Goal: Complete application form

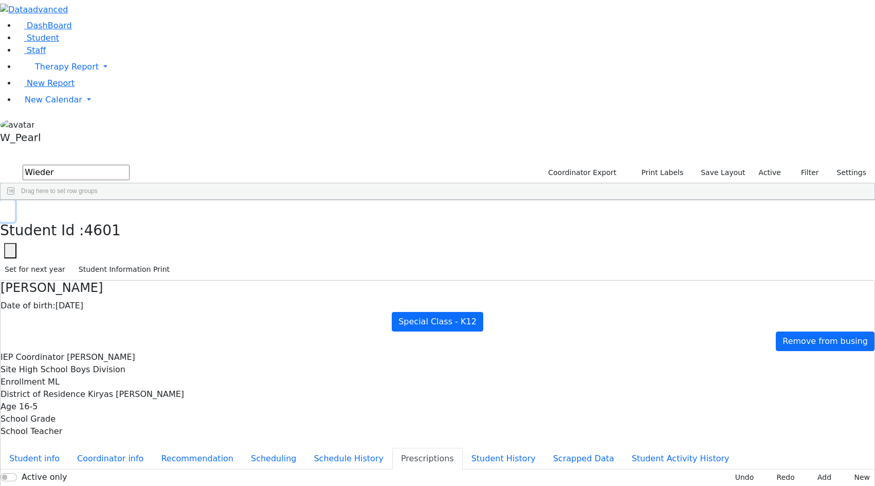
click at [10, 208] on icon "button" at bounding box center [8, 211] width 6 height 6
drag, startPoint x: 182, startPoint y: 34, endPoint x: 10, endPoint y: 40, distance: 171.9
click at [19, 39] on div "DashBoard Student Staff Therapy Report Student Old Calendar Report" at bounding box center [437, 296] width 875 height 593
type input "Strulov"
click at [113, 217] on div "[PERSON_NAME]" at bounding box center [84, 224] width 57 height 14
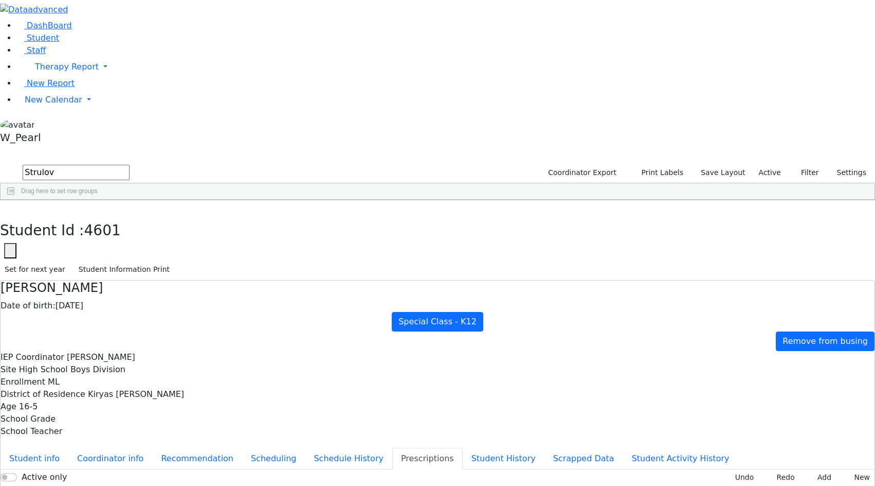
click at [113, 217] on div "[PERSON_NAME]" at bounding box center [84, 224] width 57 height 14
click at [843, 469] on button "New" at bounding box center [859, 477] width 32 height 16
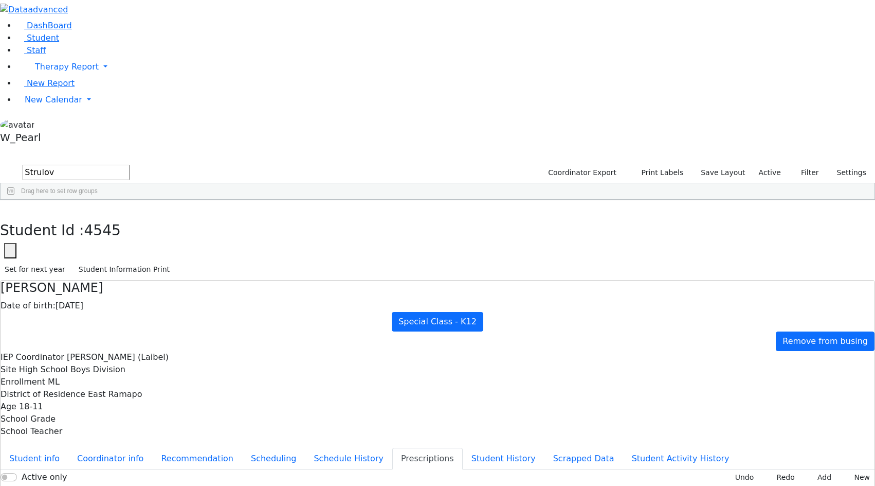
type input "[DATE]"
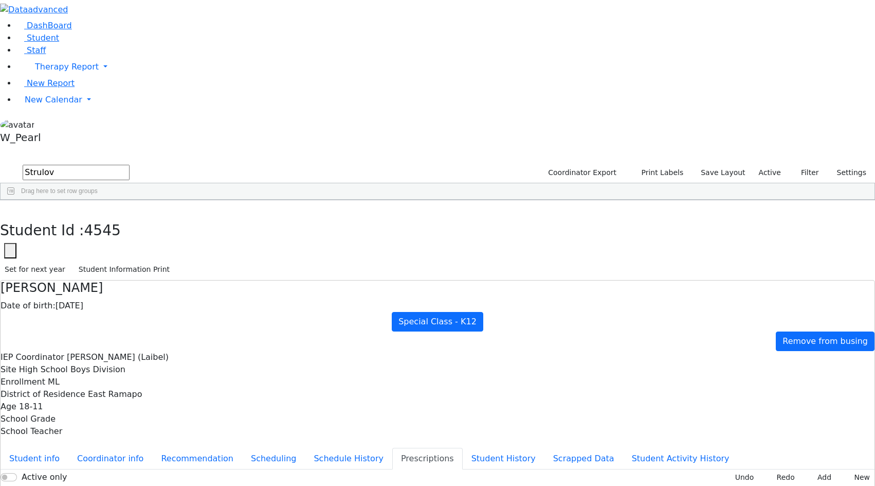
type input "[DATE]"
click at [10, 208] on icon "button" at bounding box center [8, 211] width 6 height 6
drag, startPoint x: 185, startPoint y: 37, endPoint x: -180, endPoint y: 4, distance: 366.1
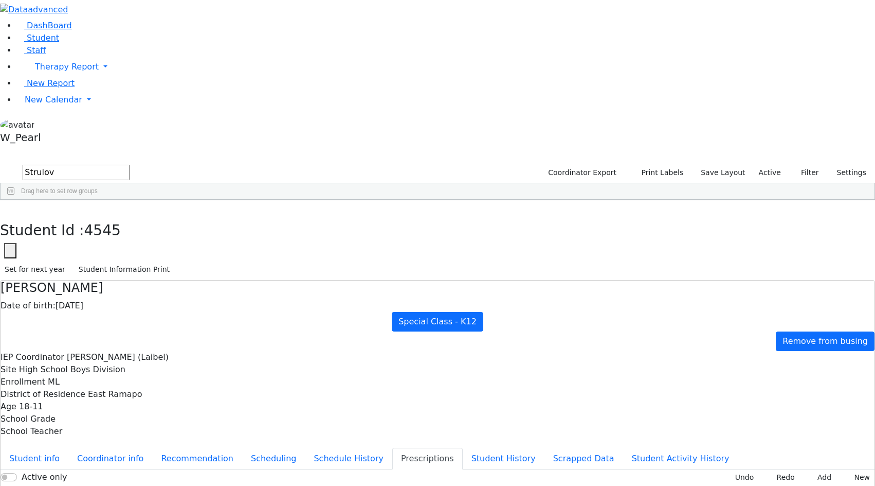
click at [0, 4] on html "Printing Please wait. Remaining time 10 seconds. Print Schedule Options Show Bi…" at bounding box center [437, 296] width 875 height 593
drag, startPoint x: 190, startPoint y: 47, endPoint x: -270, endPoint y: -45, distance: 469.0
click at [0, 0] on html "Printing Please wait. Remaining time 10 seconds. Print Schedule Options Show Bi…" at bounding box center [437, 296] width 875 height 593
type input "[PERSON_NAME]"
click at [113, 231] on div "Halberstam" at bounding box center [84, 238] width 57 height 14
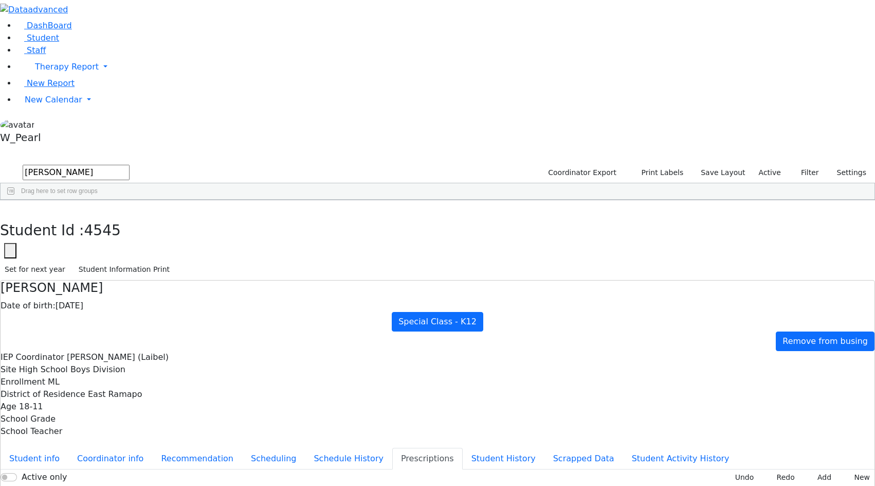
click at [113, 245] on div "Hershkowitz" at bounding box center [84, 252] width 57 height 14
click at [214, 128] on div "DashBoard Student Staff Therapy Report Student Old Calendar Report" at bounding box center [437, 296] width 875 height 593
click at [843, 469] on button "New" at bounding box center [859, 477] width 32 height 16
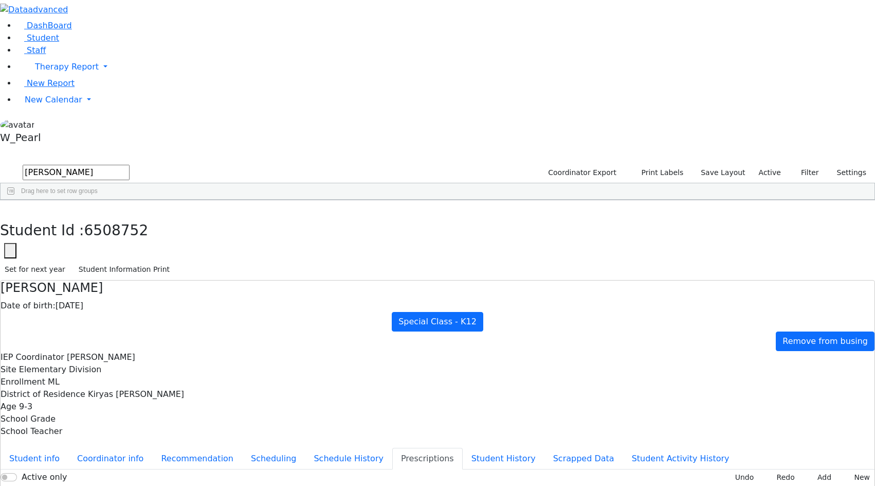
type input "[DATE]"
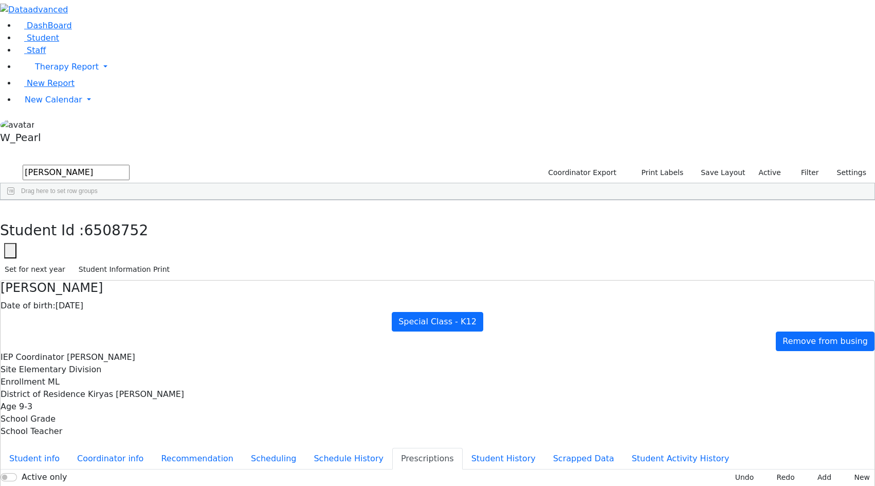
type input "[DATE]"
click at [10, 208] on icon "button" at bounding box center [8, 211] width 6 height 6
drag, startPoint x: 181, startPoint y: 43, endPoint x: -335, endPoint y: -30, distance: 521.5
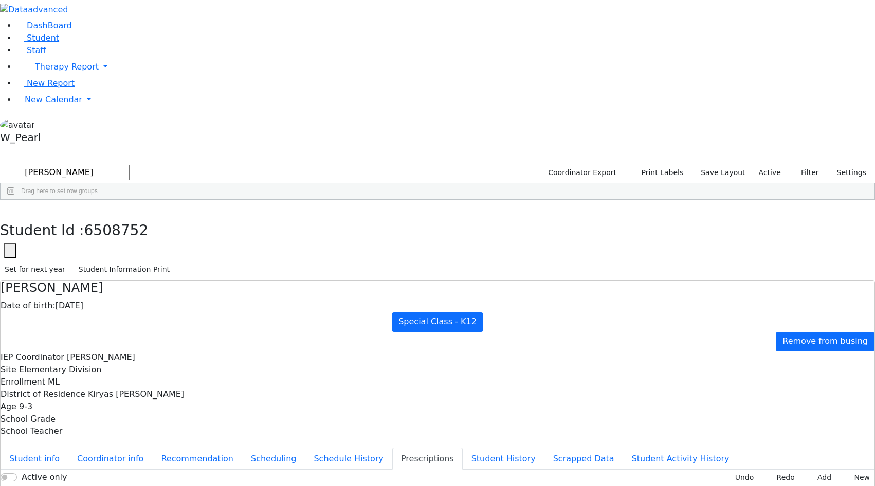
click at [0, 0] on html "Printing Please wait. Remaining time 10 seconds. Print Schedule Options Show Bi…" at bounding box center [437, 296] width 875 height 593
type input "[PERSON_NAME]"
click at [169, 217] on div "[PERSON_NAME]" at bounding box center [141, 224] width 57 height 14
click at [850, 469] on button "New" at bounding box center [859, 477] width 32 height 16
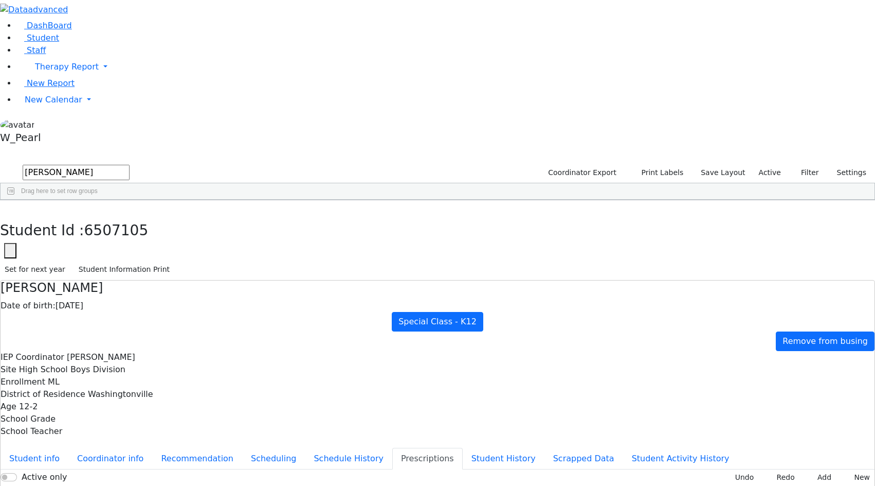
type input "[DATE]"
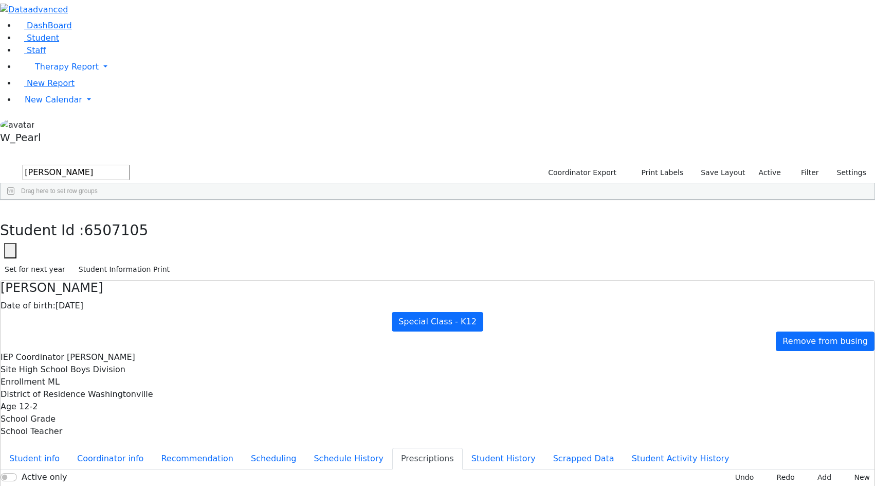
type input "[DATE]"
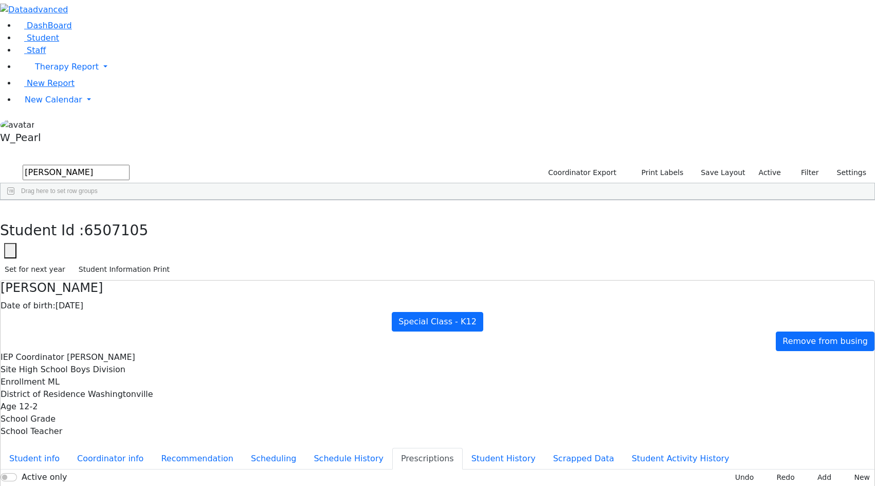
type input "[DATE]"
click at [181, 200] on div "Student Id : 6507105 Student Id 6507105 Cancel Save Set for next year Student I…" at bounding box center [437, 240] width 875 height 80
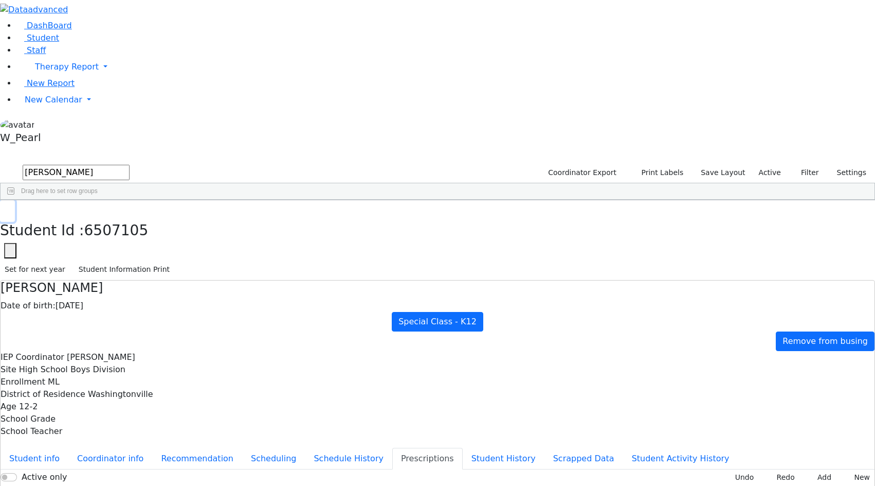
click at [10, 208] on icon "button" at bounding box center [8, 211] width 6 height 6
click at [169, 217] on div "[PERSON_NAME]" at bounding box center [141, 224] width 57 height 14
click at [5, 208] on use "button" at bounding box center [5, 208] width 0 height 0
drag, startPoint x: 174, startPoint y: 42, endPoint x: 115, endPoint y: 40, distance: 59.7
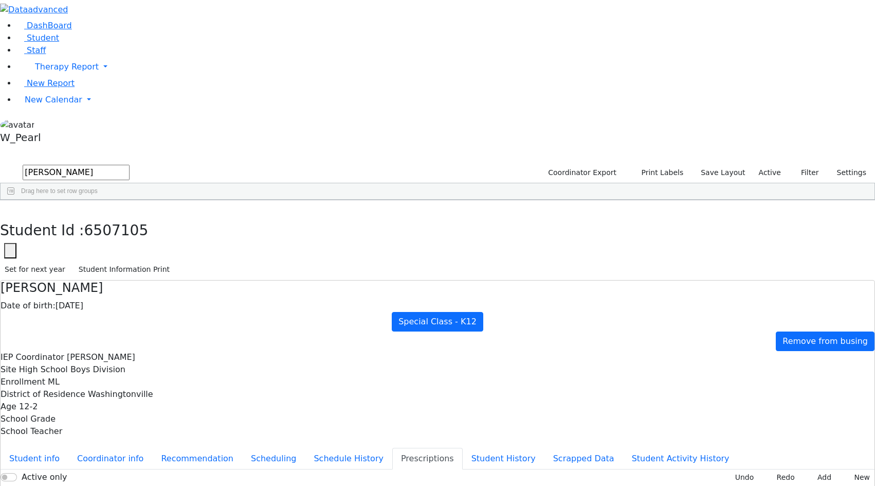
click at [116, 40] on div "DashBoard Student Staff Therapy Report Student Old Calendar Report" at bounding box center [437, 296] width 875 height 593
type input "[PERSON_NAME]"
click at [169, 217] on div "[PERSON_NAME]" at bounding box center [141, 224] width 57 height 14
click at [848, 475] on use at bounding box center [848, 475] width 0 height 0
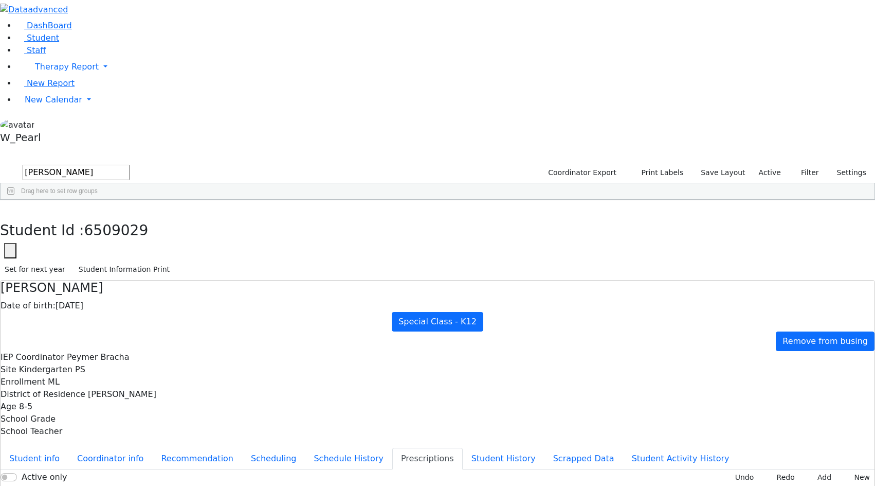
type input "[DATE]"
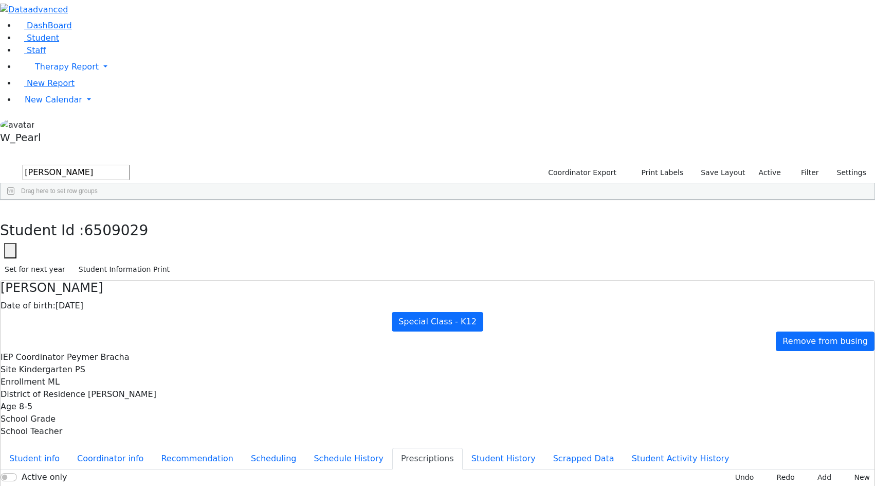
click at [350, 469] on div "Active only Undo Redo Add New" at bounding box center [438, 477] width 874 height 16
click at [15, 200] on button "button" at bounding box center [7, 211] width 15 height 22
drag, startPoint x: 169, startPoint y: 46, endPoint x: -84, endPoint y: 19, distance: 254.0
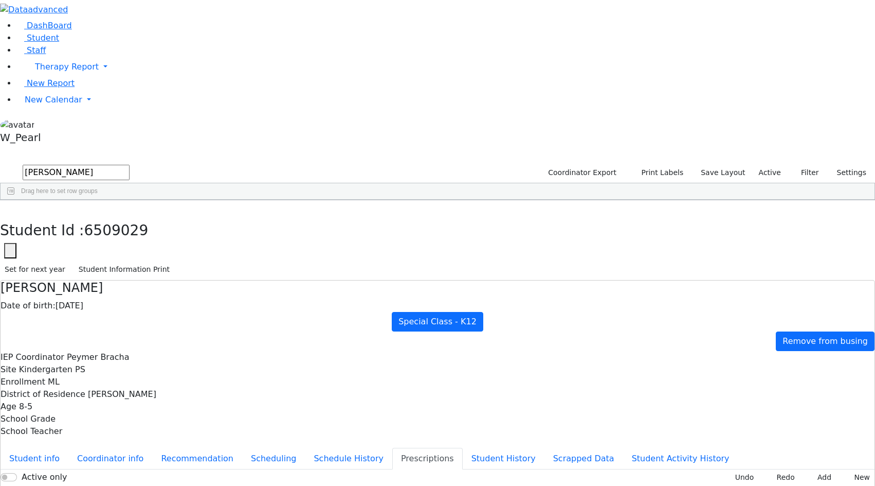
click at [0, 19] on html "Printing Please wait. Remaining time 10 seconds. Print Schedule Options Show Bi…" at bounding box center [437, 296] width 875 height 593
type input "[PERSON_NAME]"
click at [169, 217] on div "Hindy" at bounding box center [141, 224] width 57 height 14
click at [845, 469] on button "New" at bounding box center [859, 477] width 32 height 16
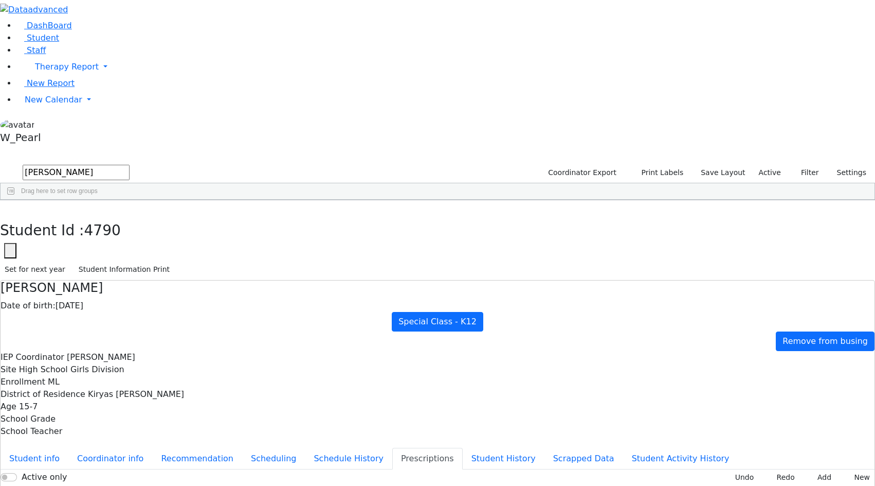
type input "[DATE]"
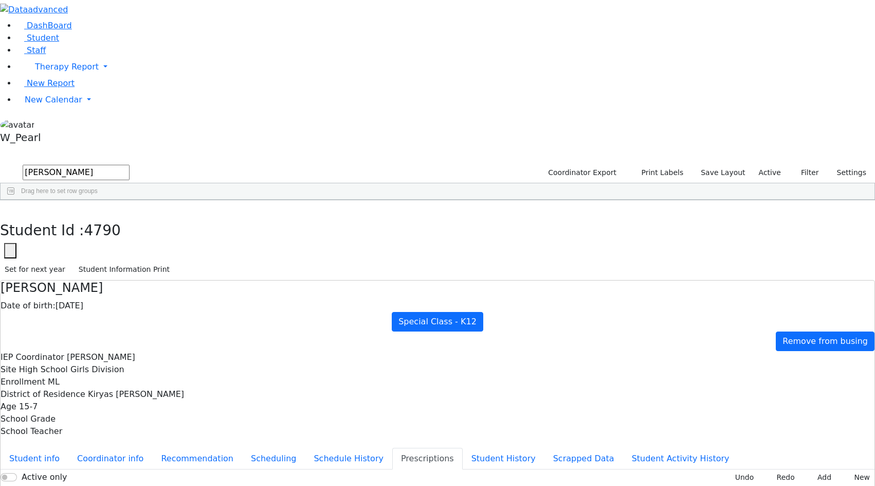
type input "[DATE]"
click at [15, 200] on button "button" at bounding box center [7, 211] width 15 height 22
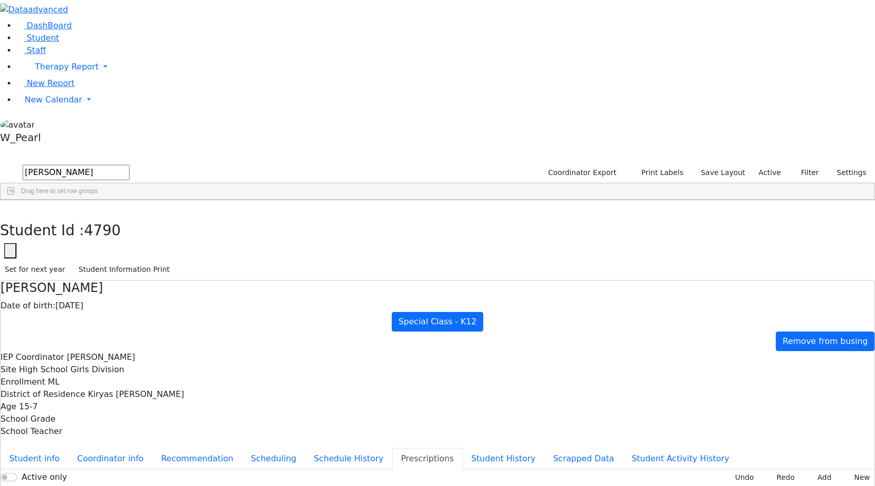
drag, startPoint x: 178, startPoint y: 40, endPoint x: 9, endPoint y: -17, distance: 178.6
click at [9, 0] on html "Printing Please wait. Remaining time 10 seconds. Print Schedule Options Show Bi…" at bounding box center [437, 296] width 875 height 593
type input "Berkow"
click at [113, 245] on div "Berkowitz" at bounding box center [84, 252] width 57 height 14
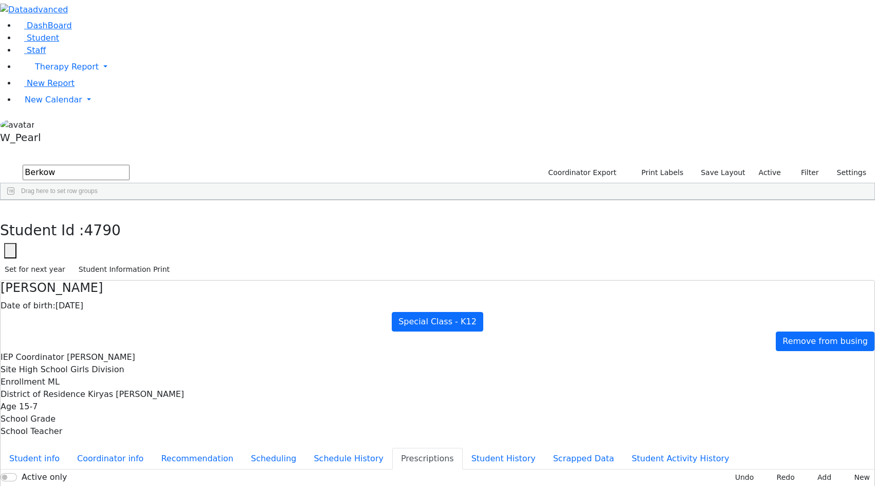
click at [113, 245] on div "Berkowitz" at bounding box center [84, 252] width 57 height 14
